Goal: Check status: Check status

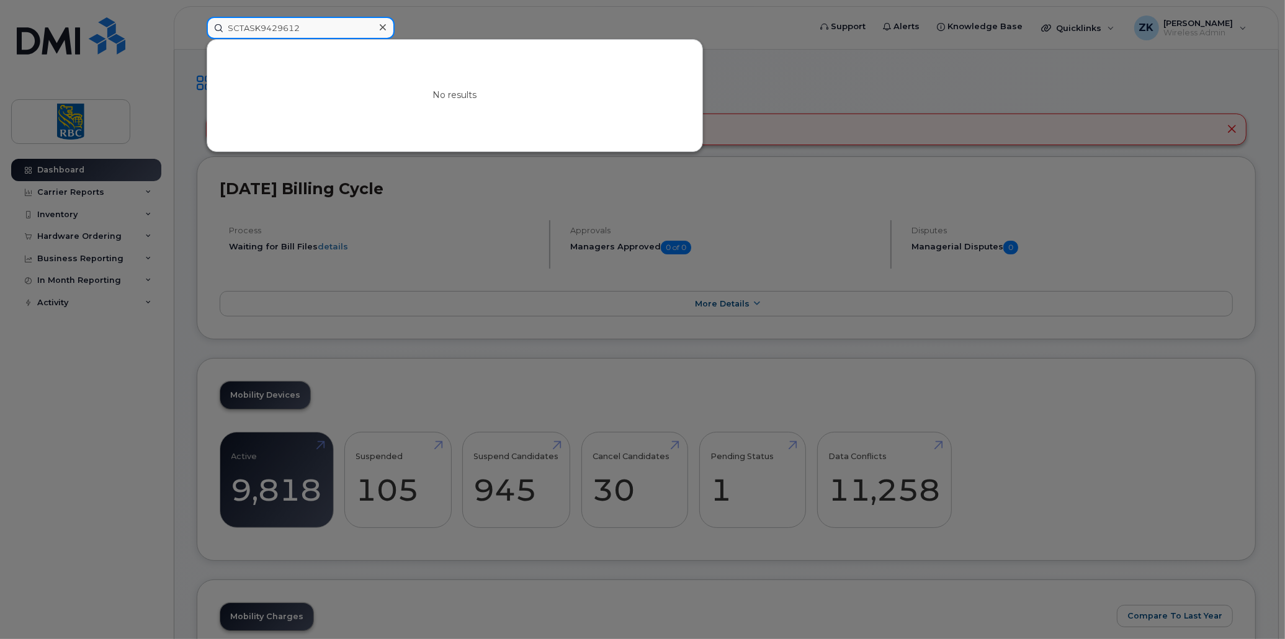
drag, startPoint x: 301, startPoint y: 23, endPoint x: 184, endPoint y: 18, distance: 116.8
click at [197, 18] on div "SCTASK9429612 No results" at bounding box center [504, 28] width 615 height 22
paste input "4382708237"
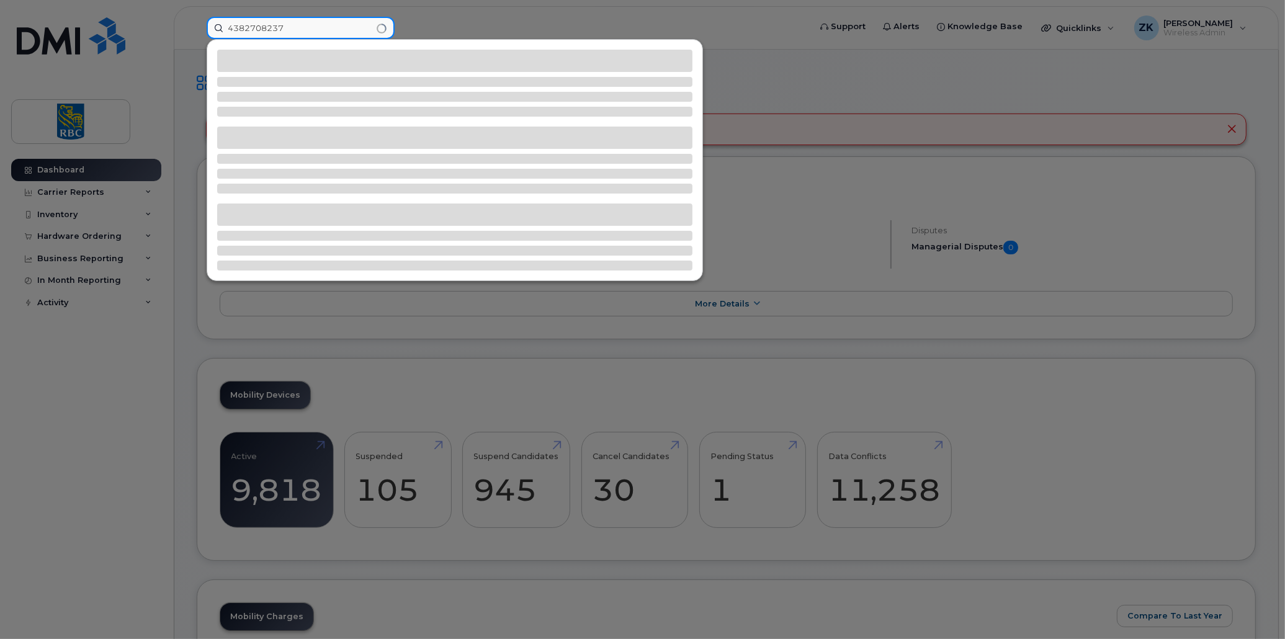
type input "4382708237"
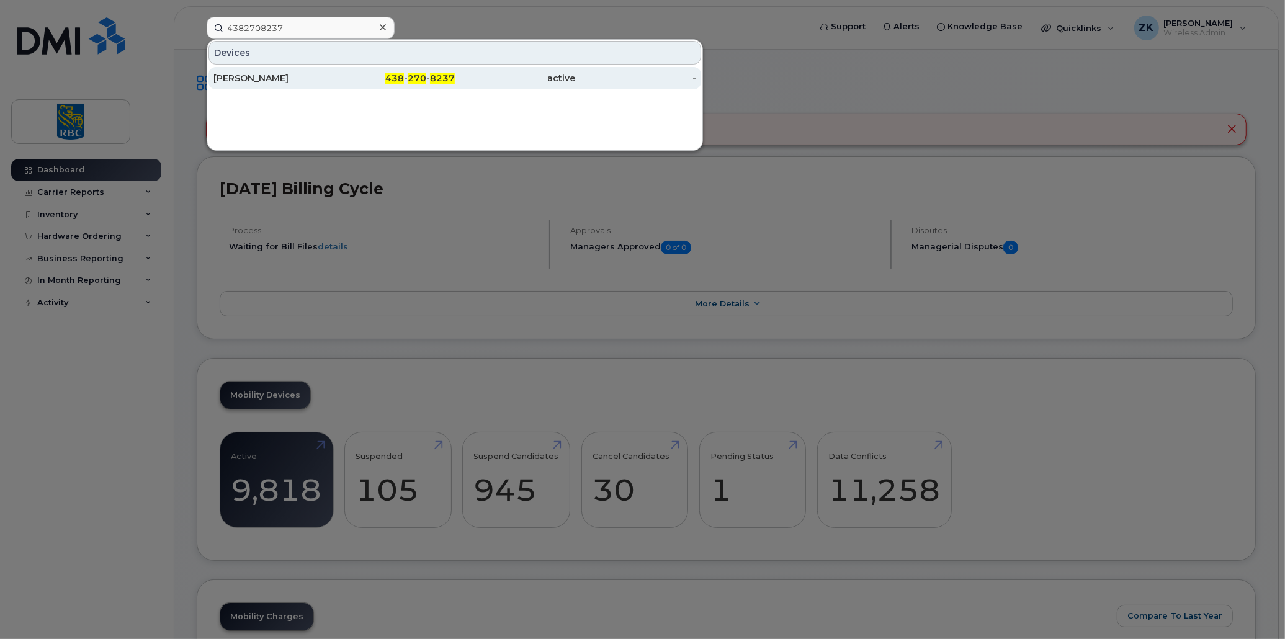
drag, startPoint x: 248, startPoint y: 72, endPoint x: 338, endPoint y: 75, distance: 90.0
click at [248, 72] on div "[PERSON_NAME]" at bounding box center [273, 78] width 121 height 12
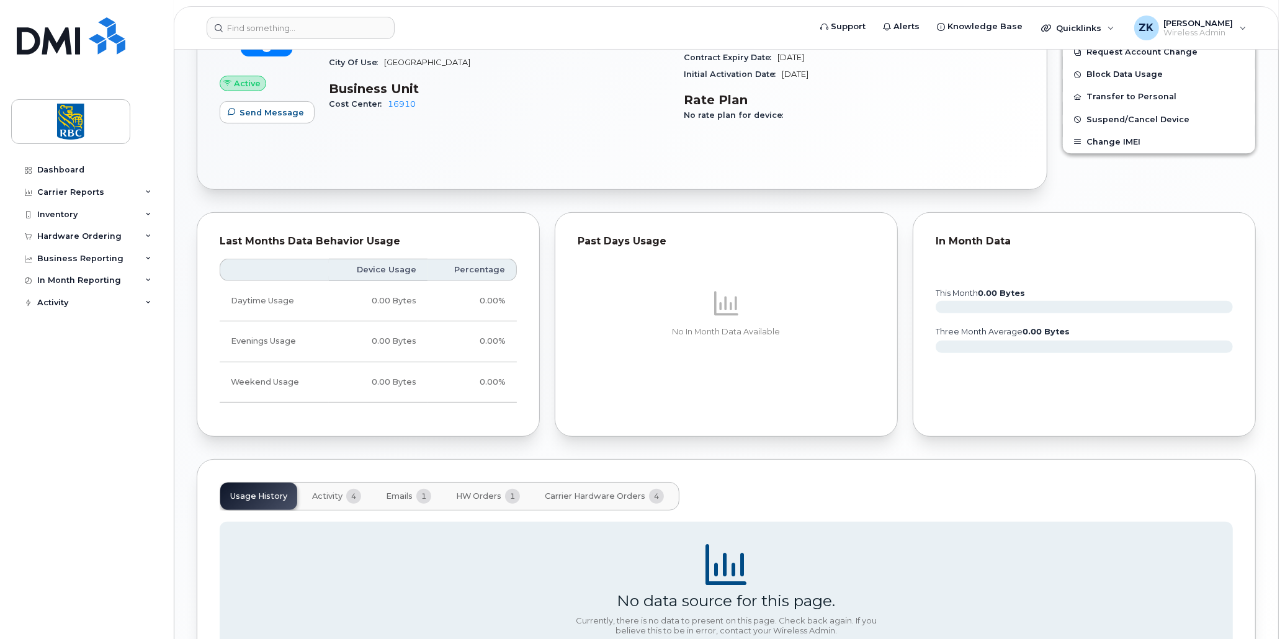
scroll to position [524, 0]
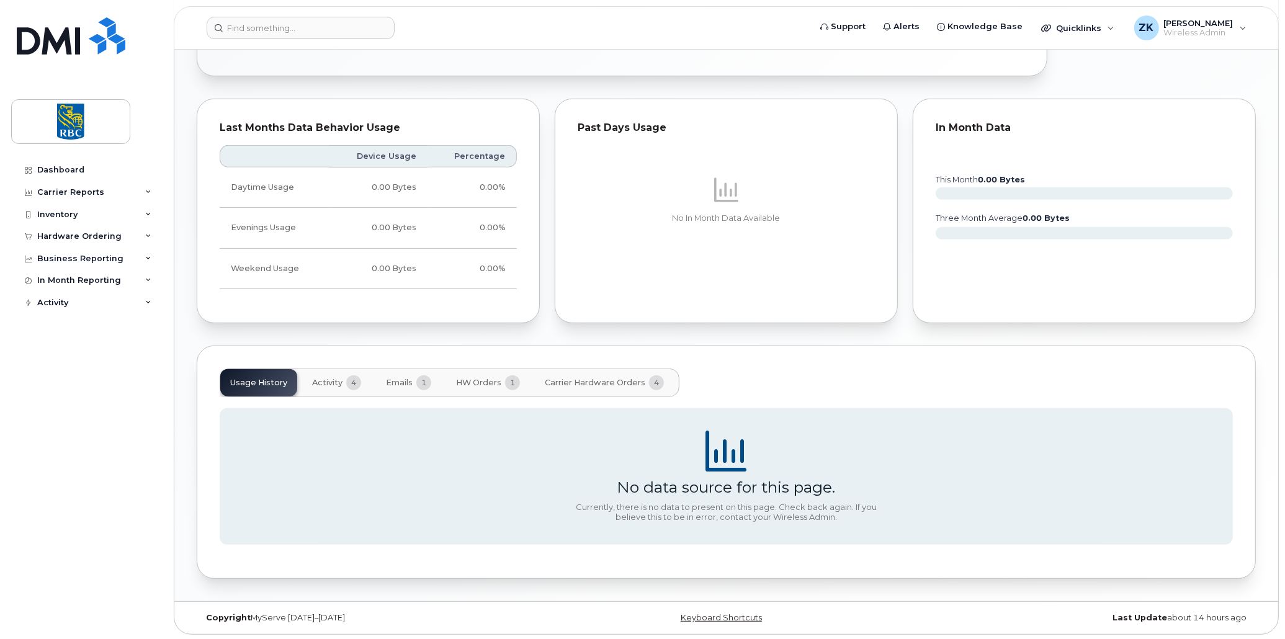
click at [318, 379] on span "Activity" at bounding box center [327, 383] width 30 height 10
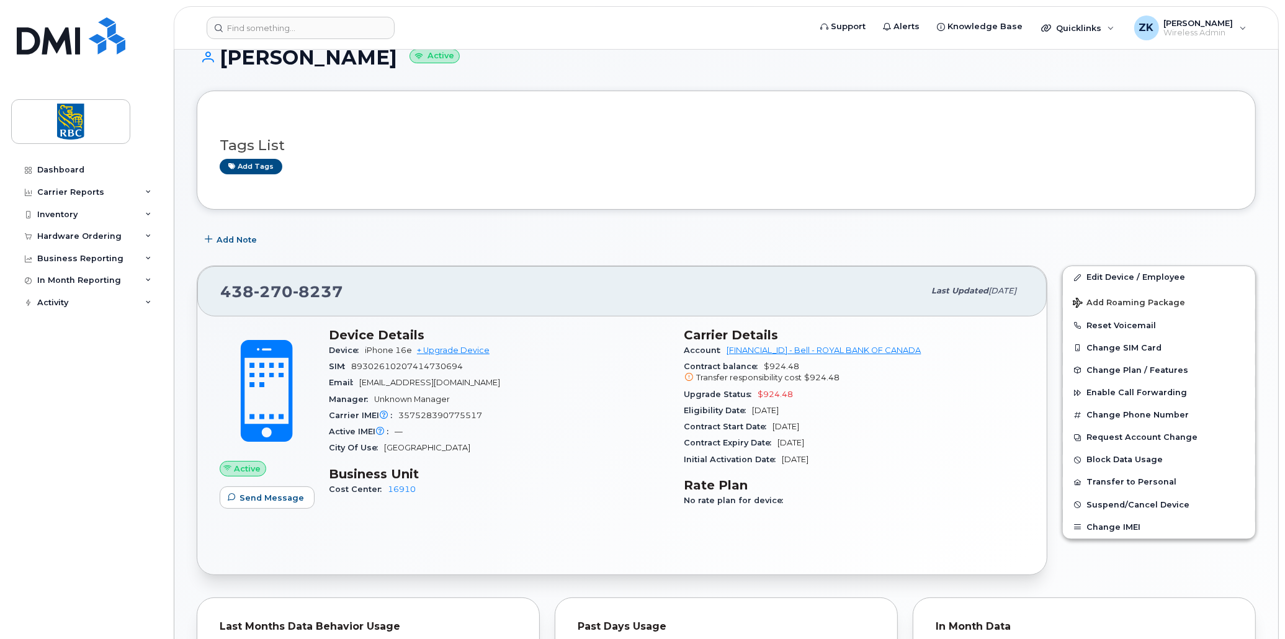
scroll to position [0, 0]
